Goal: Task Accomplishment & Management: Complete application form

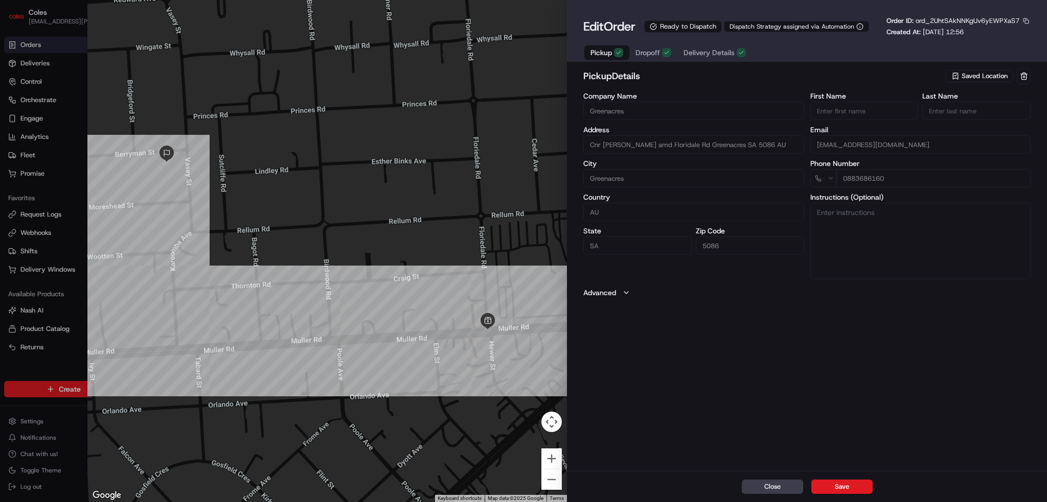
click at [706, 48] on span "Delivery Details" at bounding box center [708, 53] width 51 height 10
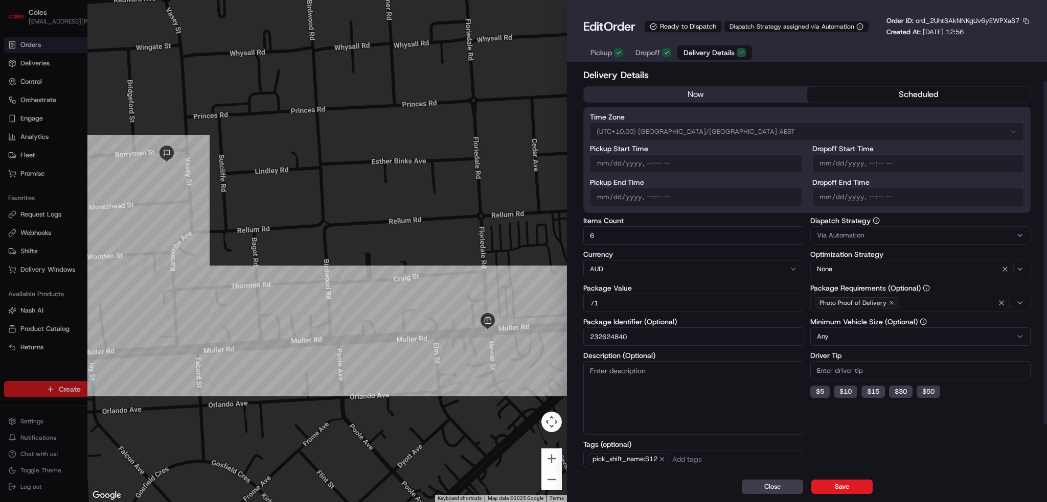
scroll to position [72, 0]
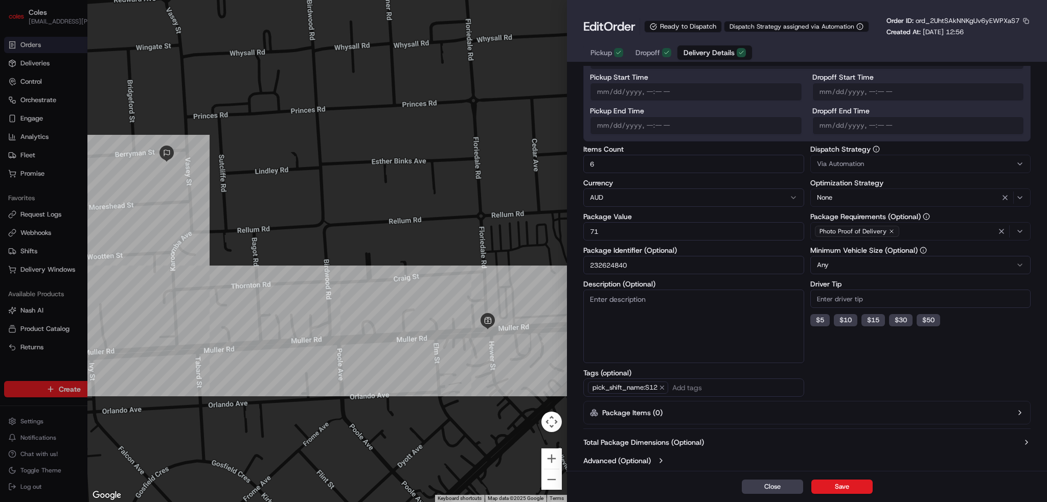
click at [664, 457] on icon "button" at bounding box center [661, 461] width 8 height 8
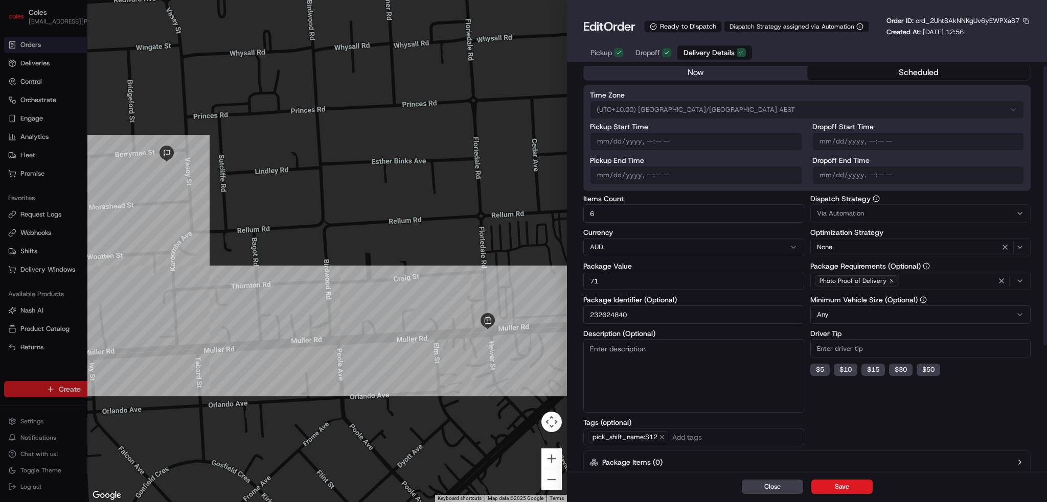
scroll to position [0, 0]
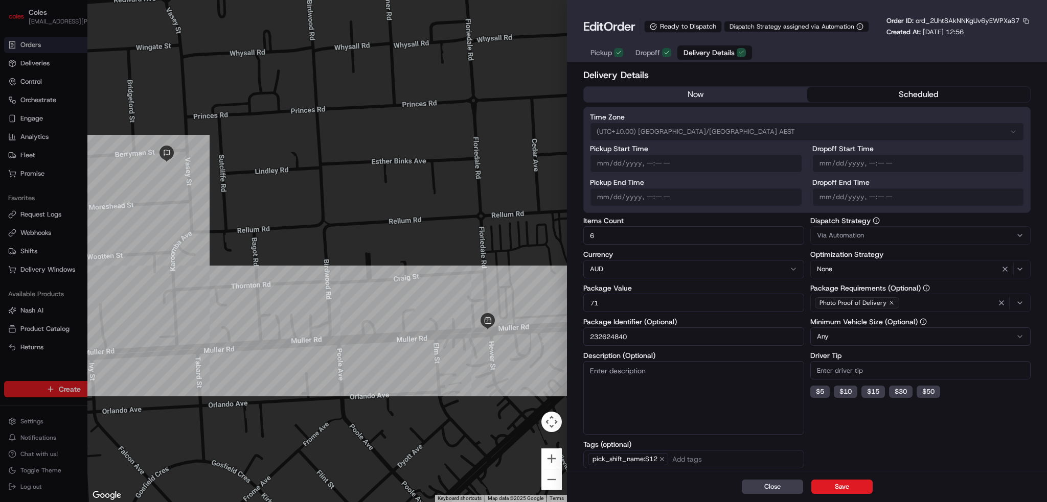
click at [608, 46] on button "Pickup" at bounding box center [606, 52] width 45 height 14
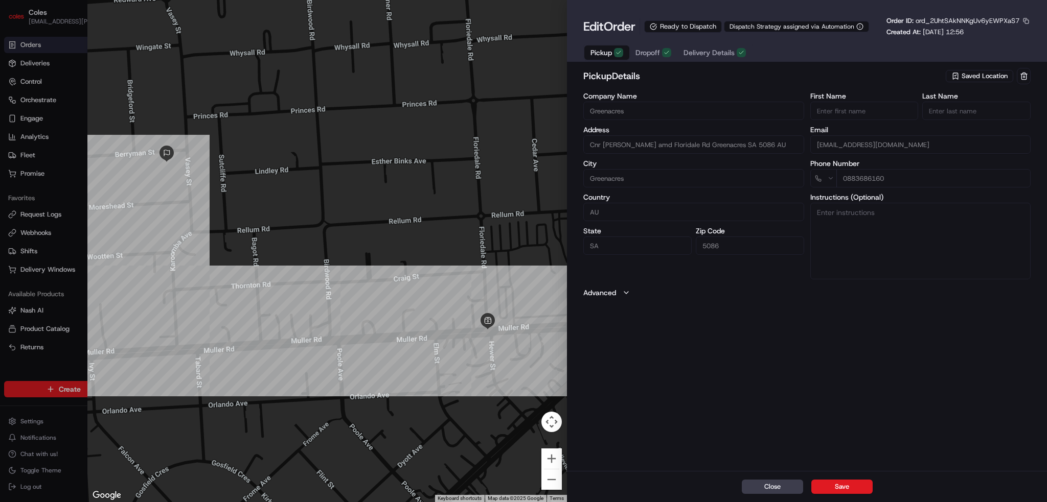
click at [638, 46] on button "Dropoff" at bounding box center [653, 52] width 48 height 14
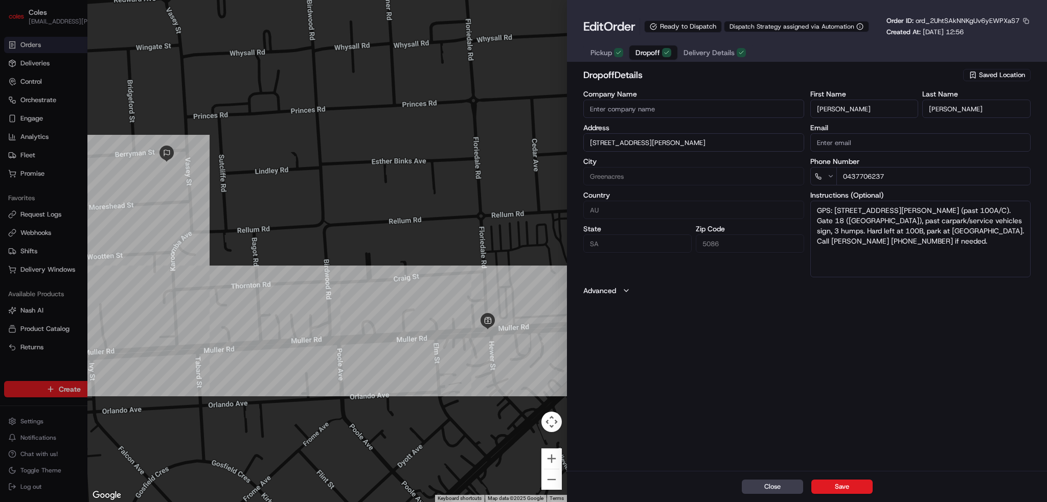
click at [18, 57] on div at bounding box center [523, 251] width 1047 height 502
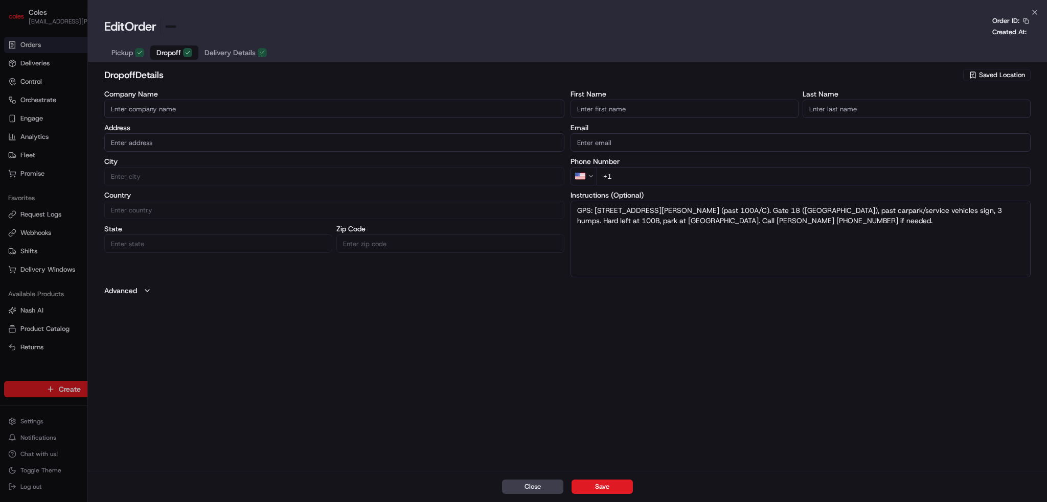
type input "+1"
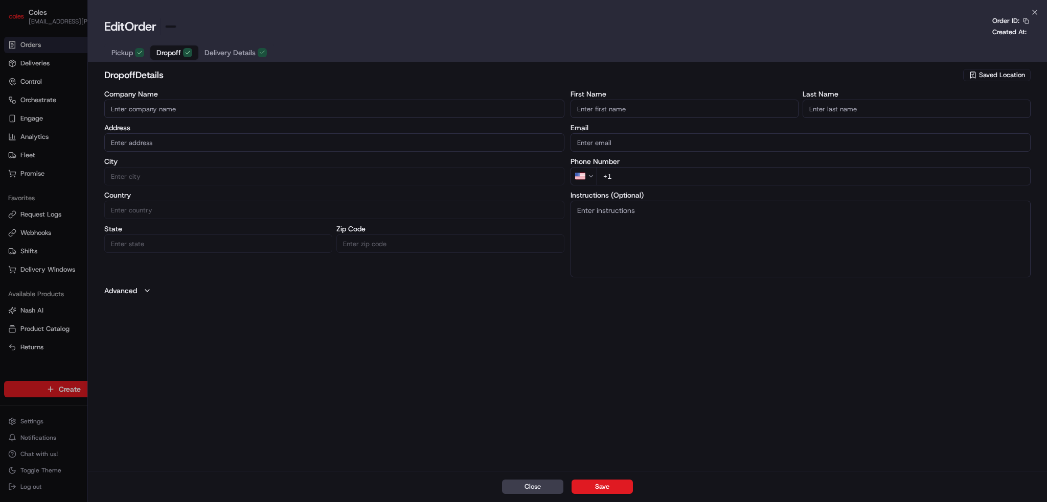
click at [20, 44] on html "Coles [EMAIL_ADDRESS][PERSON_NAME][PERSON_NAME][DOMAIN_NAME] Toggle Sidebar Ord…" at bounding box center [523, 251] width 1047 height 502
